Goal: Transaction & Acquisition: Purchase product/service

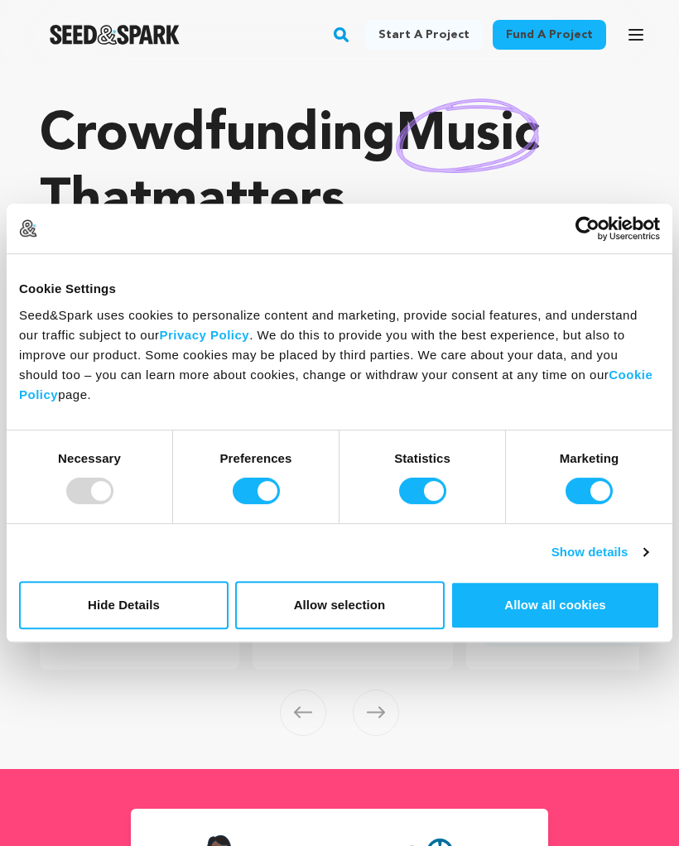
click at [94, 499] on div at bounding box center [89, 491] width 47 height 26
click at [402, 609] on button "Allow selection" at bounding box center [339, 605] width 209 height 48
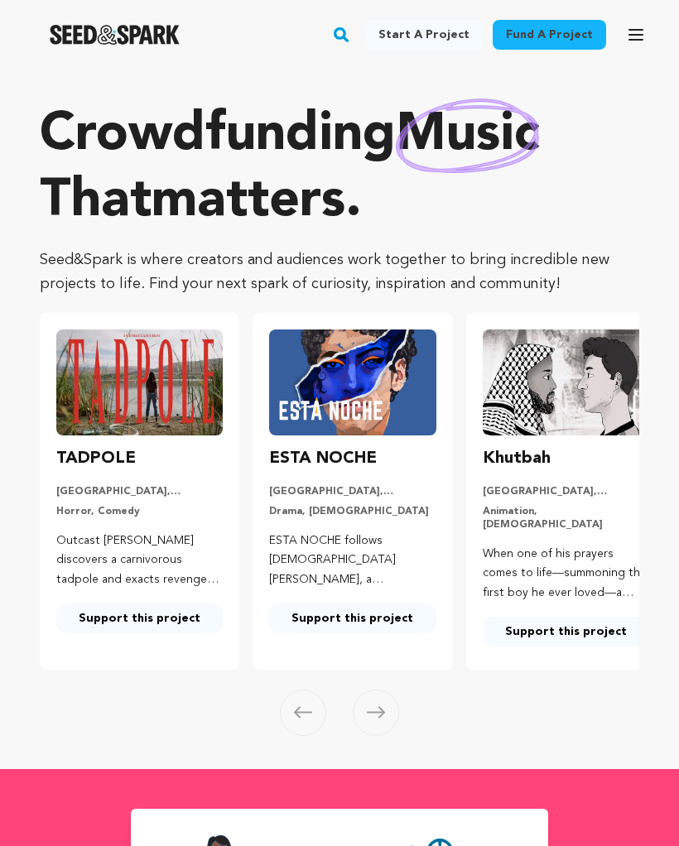
click at [351, 36] on rect "button" at bounding box center [341, 35] width 20 height 20
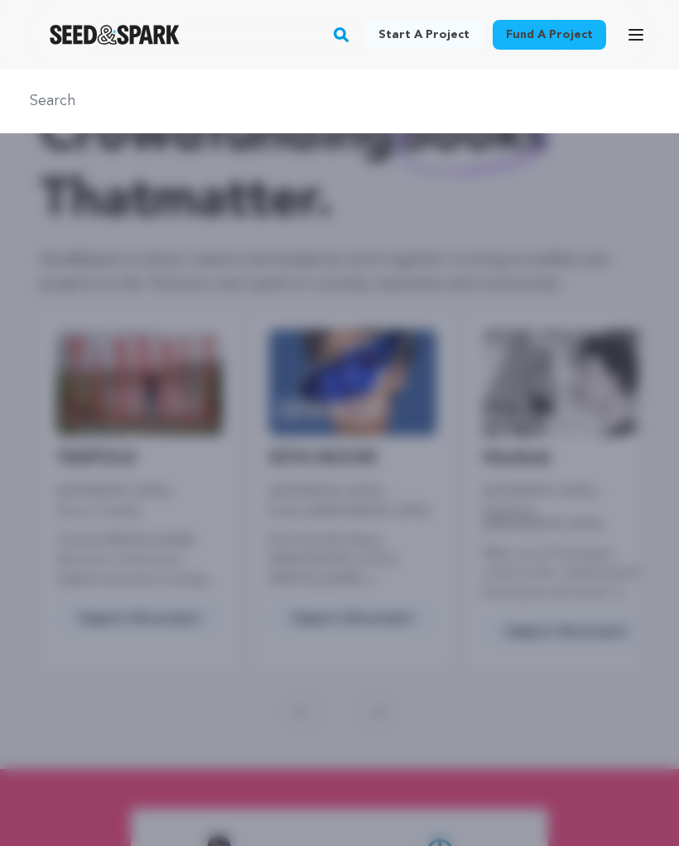
click at [250, 98] on input "text" at bounding box center [339, 101] width 639 height 24
type input "Speak the speech"
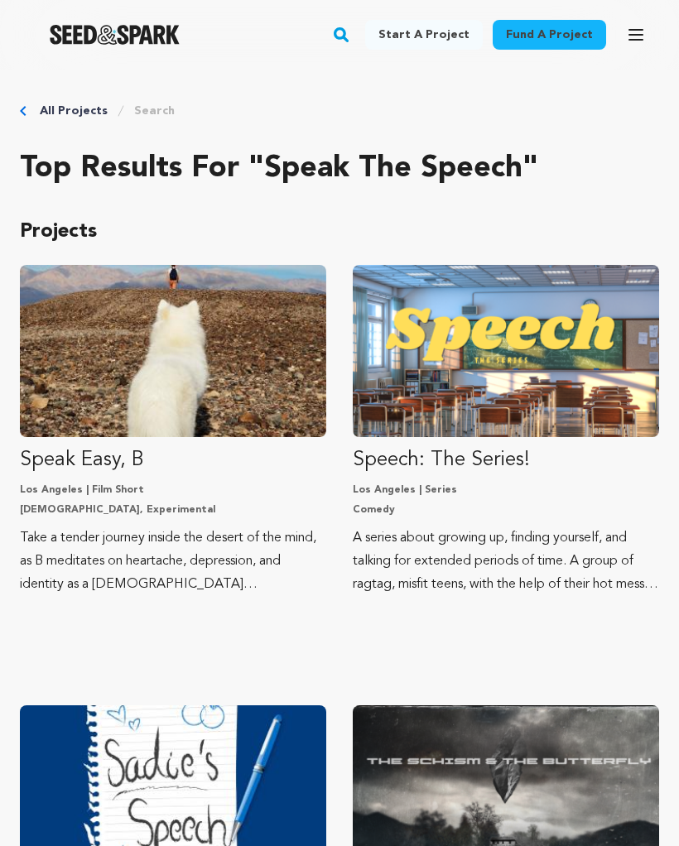
click at [510, 390] on img "Fund Speech: The Series!" at bounding box center [506, 351] width 306 height 172
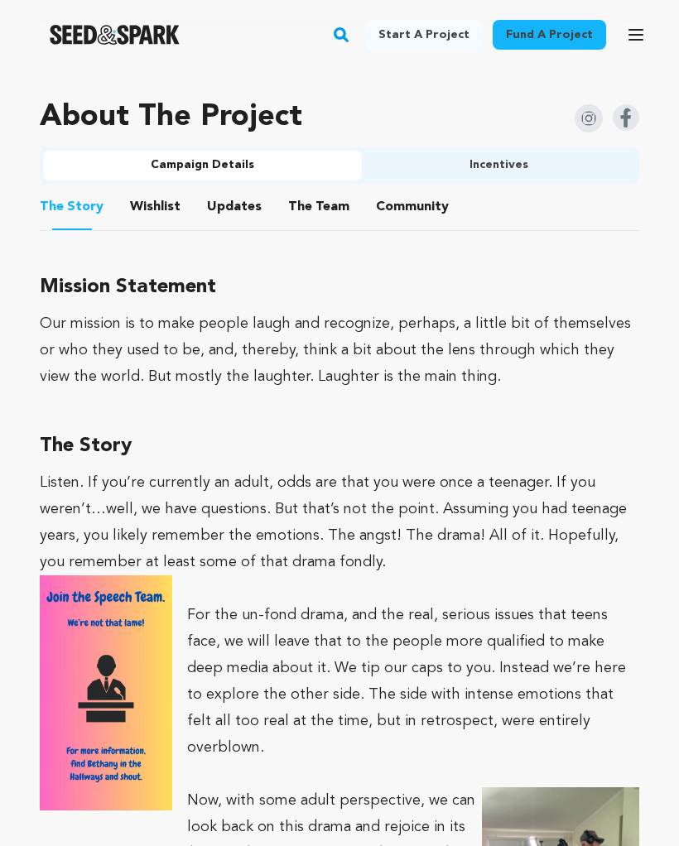
scroll to position [1019, 0]
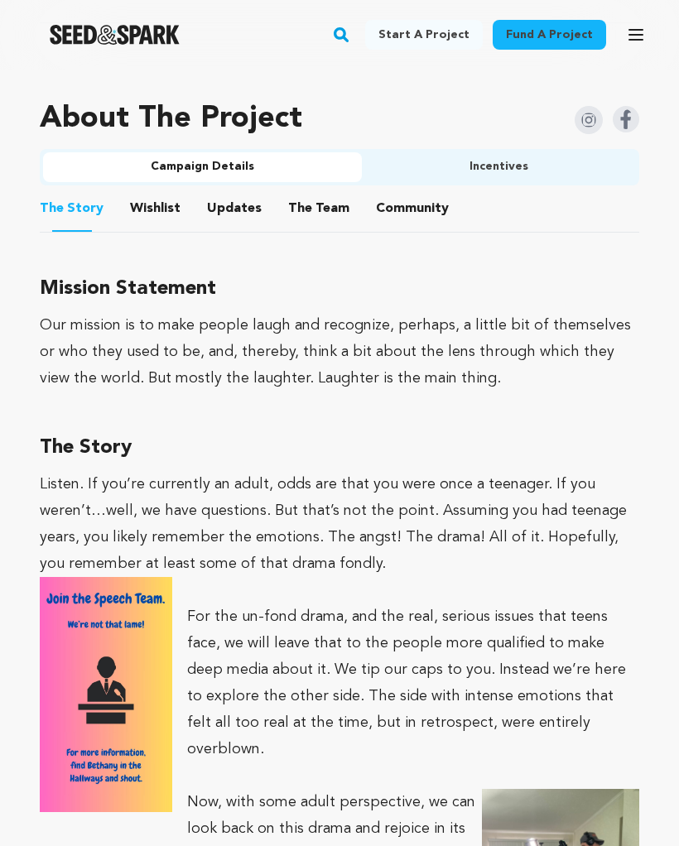
click at [137, 209] on button "Wishlist" at bounding box center [156, 212] width 40 height 40
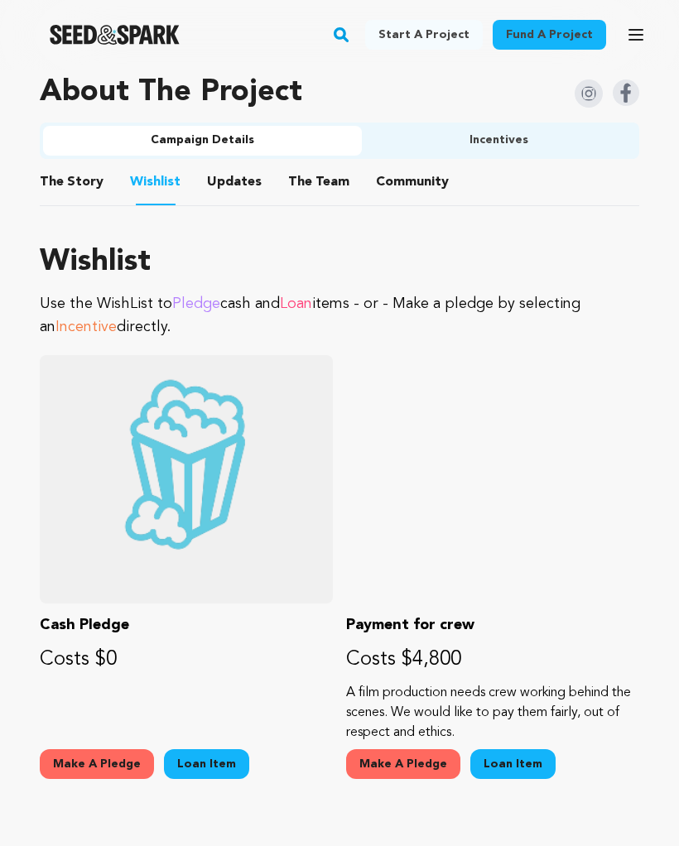
scroll to position [1027, 0]
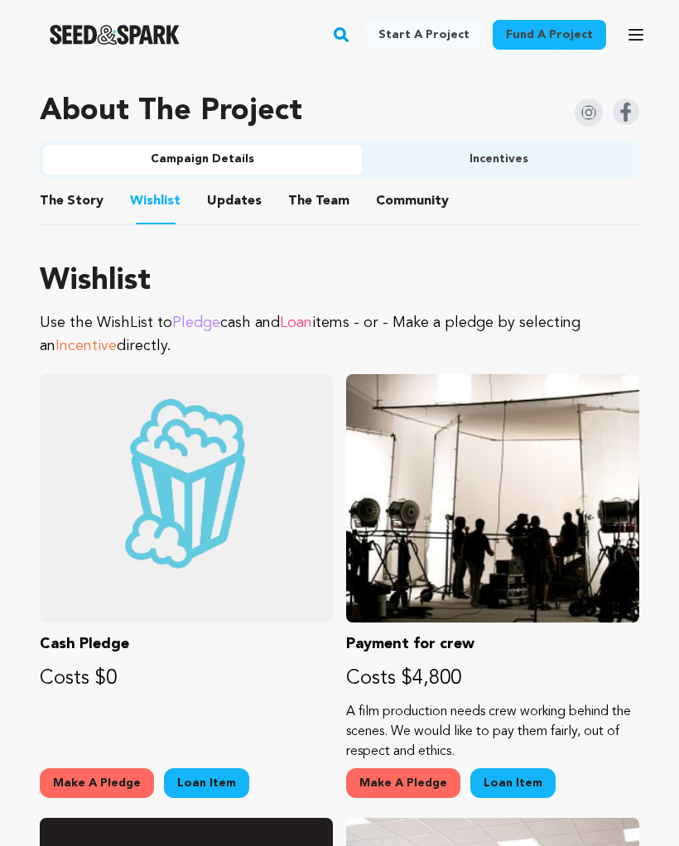
click at [217, 209] on button "Updates" at bounding box center [234, 205] width 40 height 40
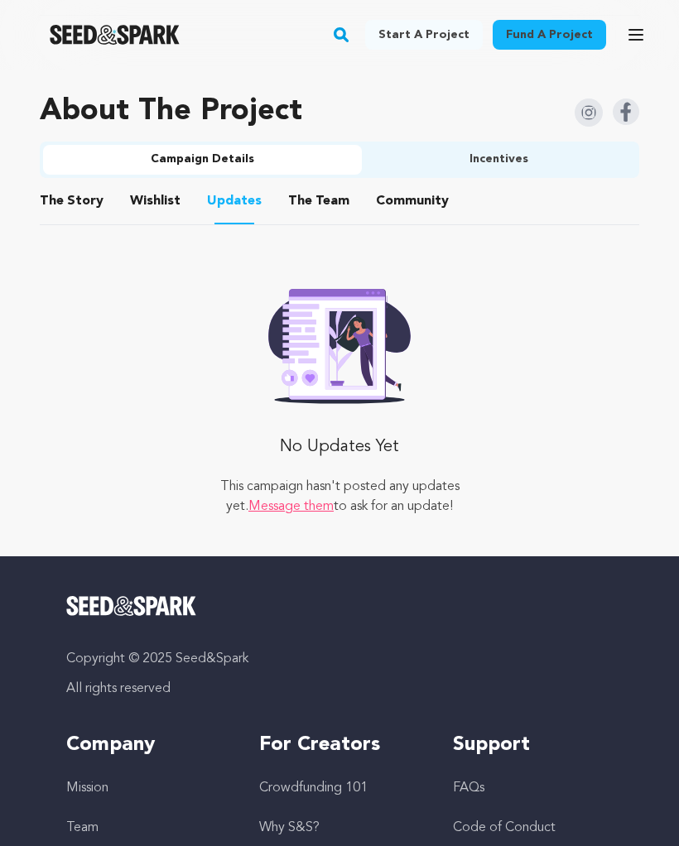
click at [320, 203] on button "The Team" at bounding box center [319, 205] width 40 height 40
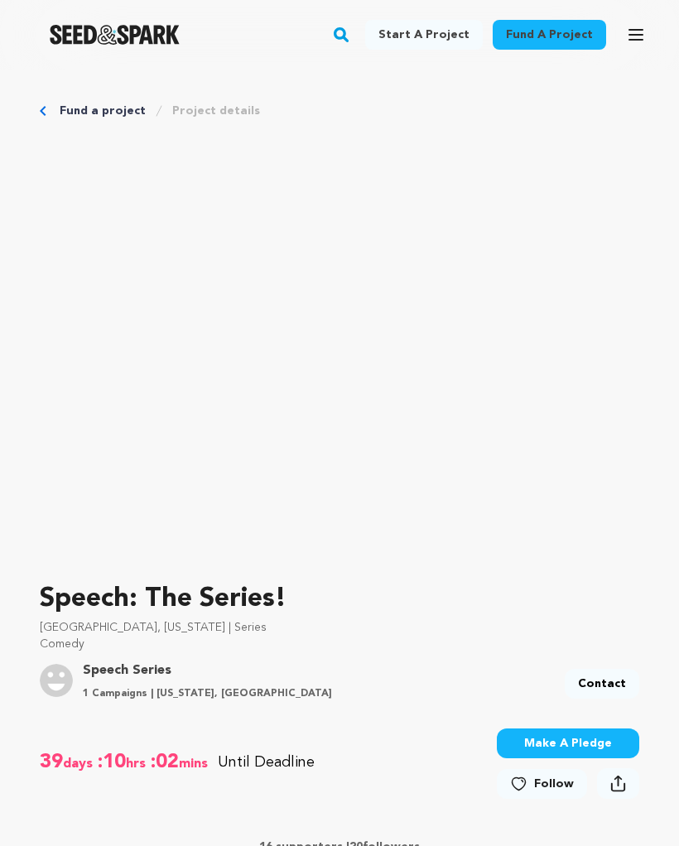
click at [107, 108] on link "Fund a project" at bounding box center [103, 111] width 86 height 17
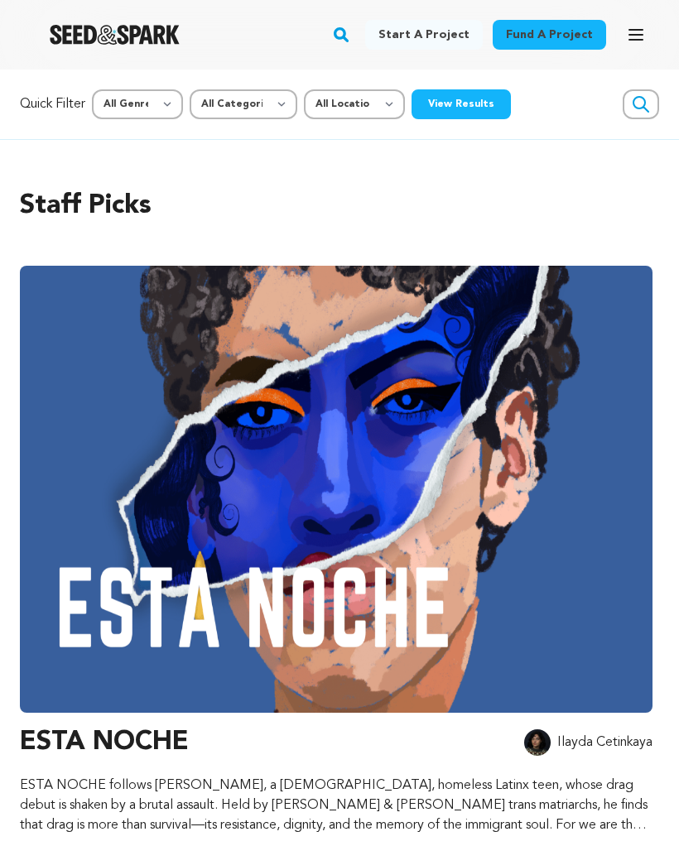
scroll to position [0, 163]
